Goal: Navigation & Orientation: Find specific page/section

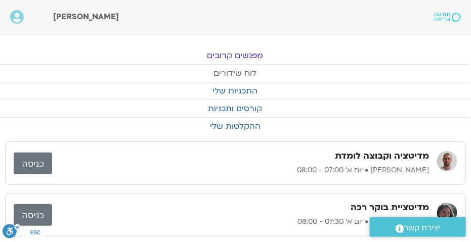
click at [231, 76] on link "לוח שידורים" at bounding box center [234, 73] width 471 height 17
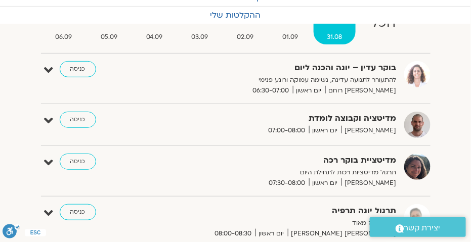
scroll to position [50, 0]
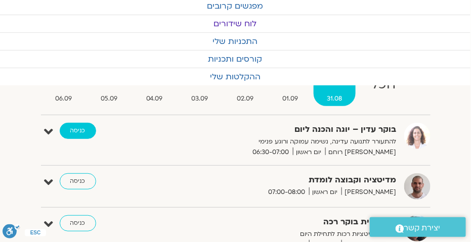
click at [84, 131] on link "כניסה" at bounding box center [78, 131] width 36 height 16
